Goal: Information Seeking & Learning: Learn about a topic

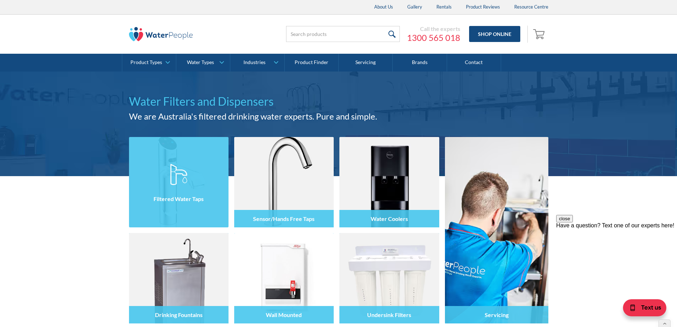
click at [208, 191] on div "Filtered Water Taps" at bounding box center [179, 198] width 100 height 17
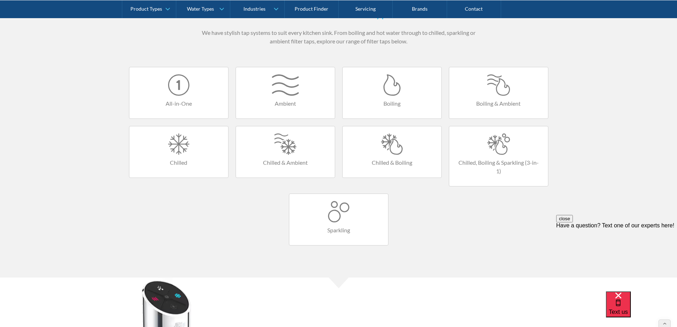
scroll to position [426, 0]
click at [182, 227] on div "All-in-One Ambient Boiling Boiling & Ambient Chilled Chilled & Ambient Chilled …" at bounding box center [338, 161] width 426 height 186
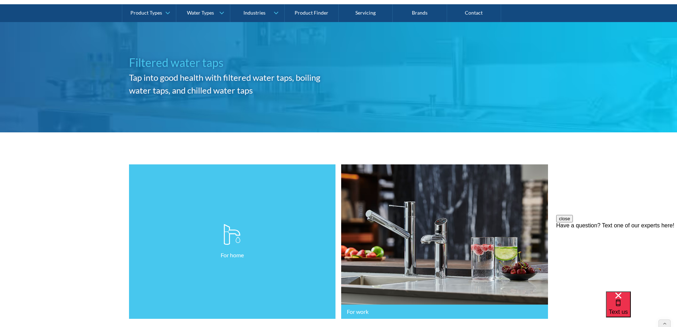
scroll to position [0, 0]
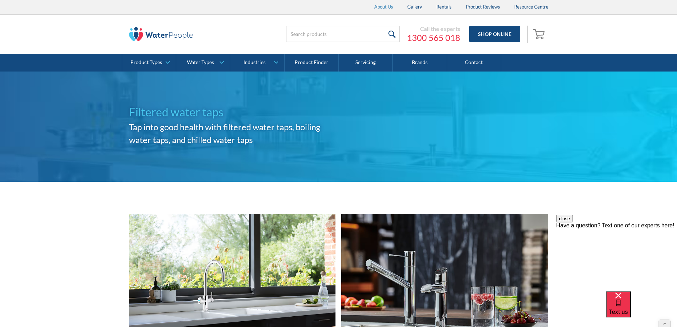
click at [376, 7] on link "About Us" at bounding box center [383, 7] width 33 height 14
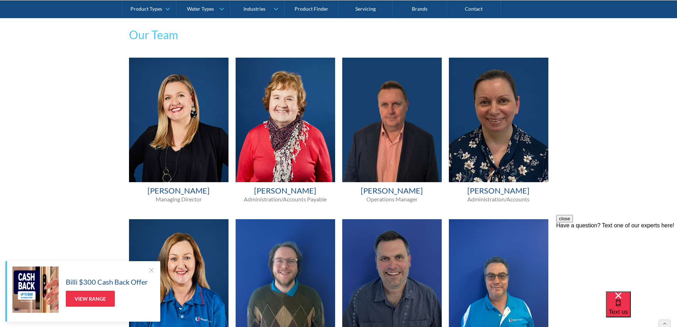
scroll to position [391, 0]
